Goal: Ask a question

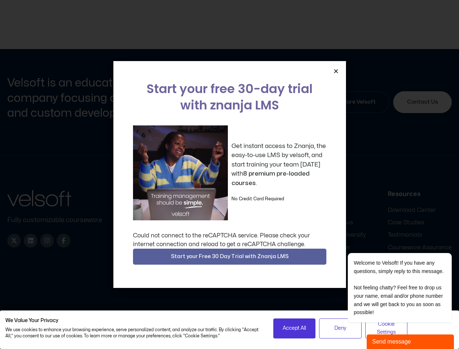
click at [229, 174] on div "Get instant access to Znanja, the easy-to-use LMS by velsoft, and start trainin…" at bounding box center [229, 172] width 193 height 95
click at [336, 71] on icon "Close" at bounding box center [335, 70] width 5 height 5
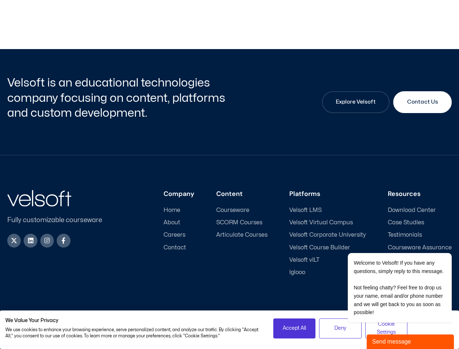
click at [230, 257] on div "Company Home About Careers Contact Content Courseware SCORM Courses Articulate …" at bounding box center [283, 233] width 338 height 86
click at [294, 328] on span "Accept All" at bounding box center [294, 328] width 23 height 8
click at [410, 342] on div "Send message" at bounding box center [410, 341] width 76 height 9
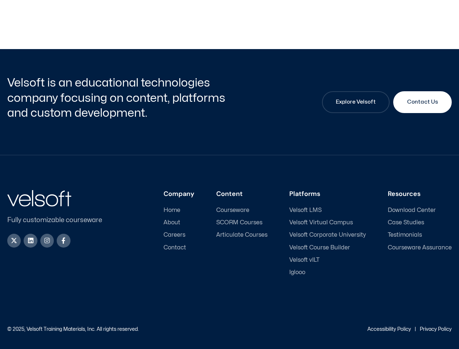
click at [447, 242] on div "Minimize Back Powered by [DOMAIN_NAME] Please fill out the form below and we wi…" at bounding box center [391, 261] width 127 height 174
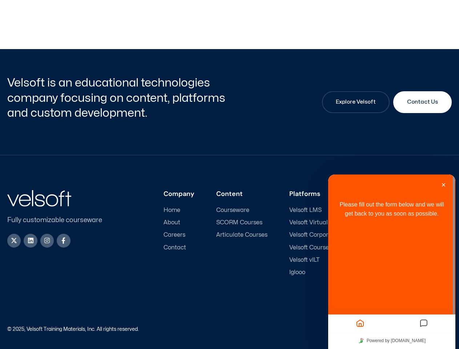
click at [390, 287] on div "Please fill out the form below and we will get back to you as soon as possible." at bounding box center [391, 253] width 127 height 158
